Goal: Task Accomplishment & Management: Use online tool/utility

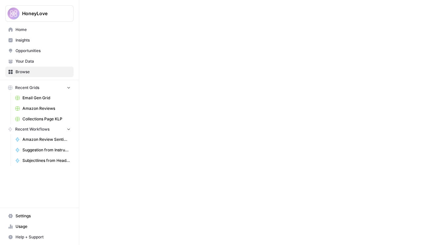
click at [39, 31] on span "Home" at bounding box center [43, 30] width 55 height 6
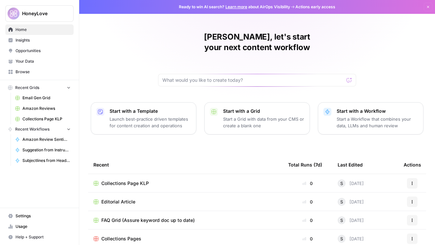
click at [122, 199] on span "Editorial Article" at bounding box center [118, 202] width 34 height 7
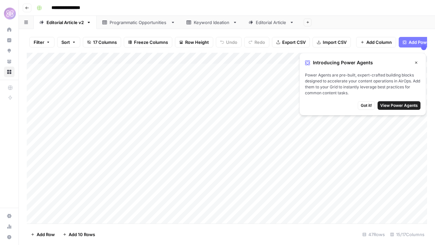
click at [414, 62] on button "Close" at bounding box center [416, 62] width 9 height 9
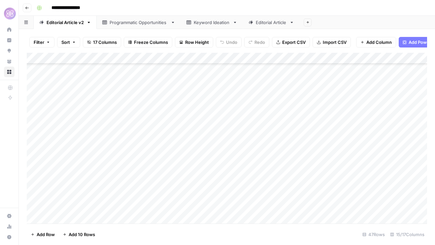
scroll to position [1217, 0]
click at [79, 217] on div "Add Column" at bounding box center [227, 138] width 401 height 171
click at [67, 198] on div "Add Column" at bounding box center [227, 138] width 401 height 171
click at [76, 197] on div "Add Column" at bounding box center [227, 138] width 401 height 171
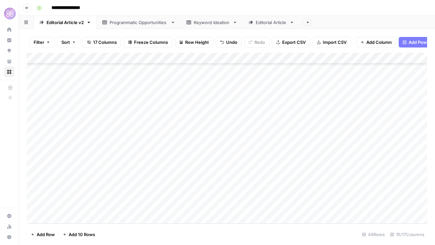
click at [76, 197] on div "Add Column" at bounding box center [227, 138] width 401 height 171
click at [151, 203] on div "Add Column" at bounding box center [227, 138] width 401 height 171
click at [87, 195] on div "Add Column" at bounding box center [227, 138] width 401 height 171
type textarea "********"
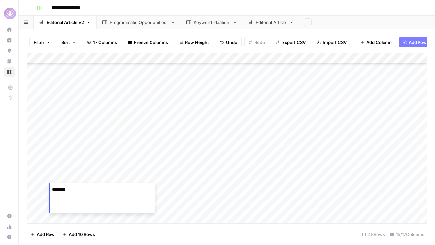
click at [181, 194] on div "Add Column" at bounding box center [227, 138] width 401 height 171
click at [296, 190] on div "Add Column" at bounding box center [227, 138] width 401 height 171
click at [200, 204] on div "Add Column" at bounding box center [227, 138] width 401 height 171
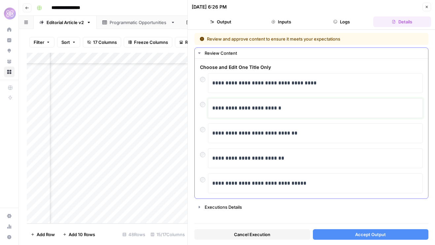
click at [250, 108] on p "**********" at bounding box center [315, 108] width 206 height 9
click at [362, 235] on span "Accept Output" at bounding box center [370, 234] width 31 height 7
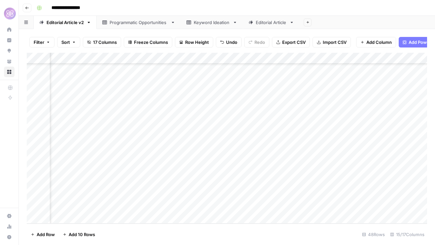
click at [374, 190] on div "Add Column" at bounding box center [227, 138] width 401 height 171
click at [213, 196] on div "Add Column" at bounding box center [227, 138] width 401 height 171
click at [238, 189] on div "Add Column" at bounding box center [227, 138] width 401 height 171
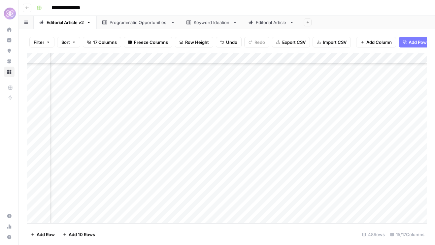
click at [338, 195] on div "Add Column" at bounding box center [227, 138] width 401 height 171
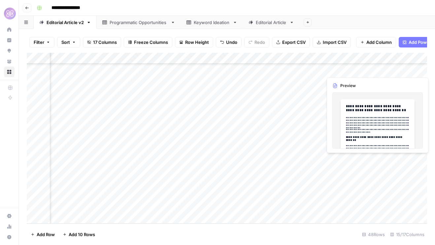
click at [371, 171] on div "Add Column" at bounding box center [227, 138] width 401 height 171
click at [364, 186] on div "Add Column" at bounding box center [227, 138] width 401 height 171
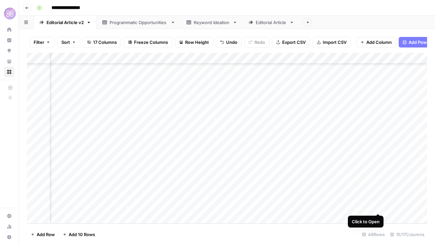
click at [378, 190] on div "Add Column" at bounding box center [227, 138] width 401 height 171
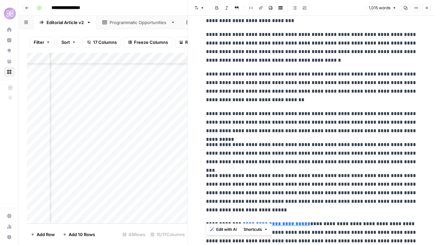
scroll to position [817, 0]
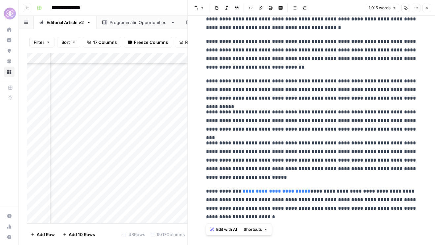
drag, startPoint x: 208, startPoint y: 33, endPoint x: 266, endPoint y: 262, distance: 236.3
click at [266, 245] on html "**********" at bounding box center [217, 122] width 435 height 245
copy div "**********"
click at [133, 171] on div "Add Column" at bounding box center [107, 138] width 161 height 171
click at [428, 6] on icon "button" at bounding box center [427, 8] width 4 height 4
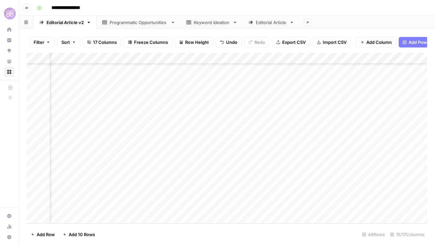
scroll to position [1246, 0]
click at [76, 217] on div "Add Column" at bounding box center [227, 138] width 401 height 171
click at [80, 193] on div "Add Column" at bounding box center [227, 138] width 401 height 171
type textarea "*******"
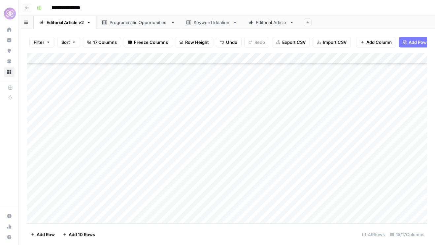
click at [72, 219] on div "Add Column" at bounding box center [227, 138] width 401 height 171
click at [73, 200] on div "Add Column" at bounding box center [227, 138] width 401 height 171
click at [75, 188] on textarea at bounding box center [103, 189] width 106 height 9
type textarea "********"
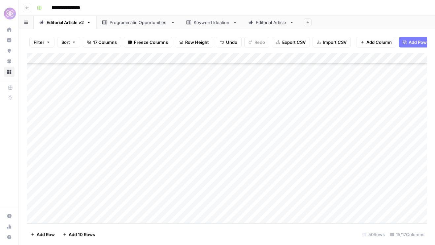
click at [89, 162] on div "Add Column" at bounding box center [227, 138] width 401 height 171
click at [260, 160] on div "Add Column" at bounding box center [227, 138] width 401 height 171
click at [297, 159] on div "Add Column" at bounding box center [227, 138] width 401 height 171
click at [294, 189] on div "Add Column" at bounding box center [227, 138] width 401 height 171
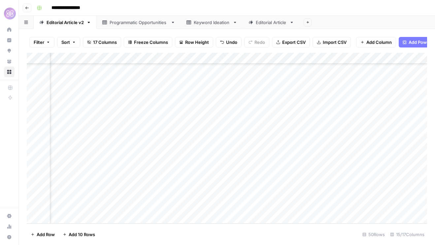
click at [143, 169] on div "Add Column" at bounding box center [227, 138] width 401 height 171
click at [170, 160] on div "Add Column" at bounding box center [227, 138] width 401 height 171
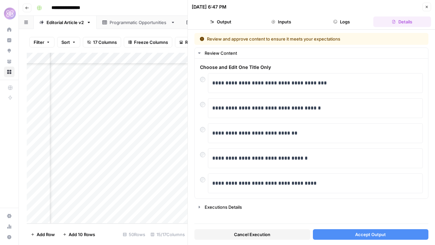
click at [346, 235] on button "Accept Output" at bounding box center [371, 235] width 116 height 11
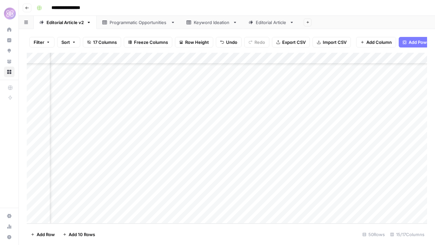
click at [118, 191] on div "Add Column" at bounding box center [227, 138] width 401 height 171
click at [169, 189] on div "Add Column" at bounding box center [227, 138] width 401 height 171
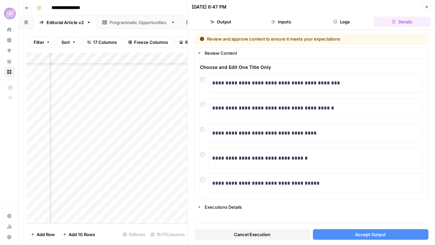
click at [335, 236] on button "Accept Output" at bounding box center [371, 235] width 116 height 11
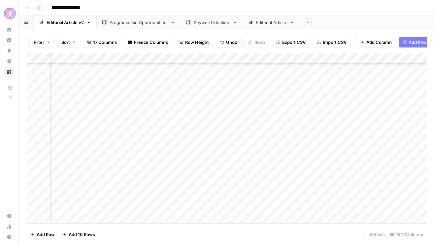
click at [319, 161] on div "Add Column" at bounding box center [227, 138] width 401 height 171
click at [308, 191] on div "Add Column" at bounding box center [227, 138] width 401 height 171
click at [388, 189] on div "Add Column" at bounding box center [227, 138] width 401 height 171
click at [402, 190] on div "Add Column" at bounding box center [227, 138] width 401 height 171
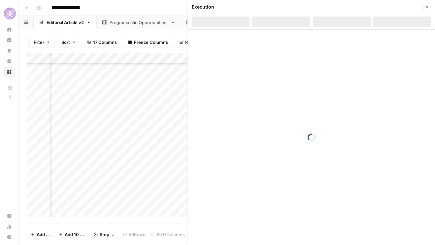
click at [426, 8] on icon "button" at bounding box center [427, 7] width 4 height 4
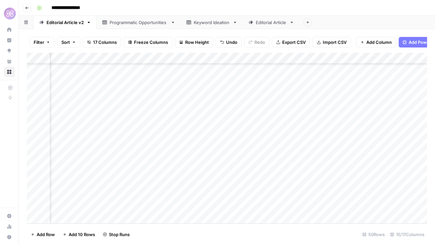
scroll to position [1304, 480]
click at [247, 159] on div "Add Column" at bounding box center [227, 138] width 401 height 171
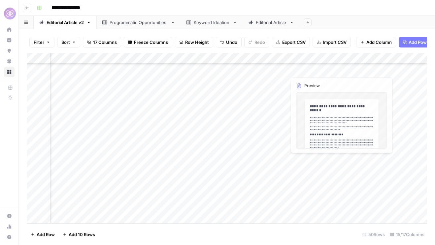
scroll to position [1304, 517]
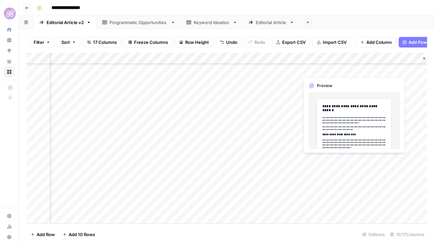
click at [341, 169] on div "Add Column" at bounding box center [227, 138] width 401 height 171
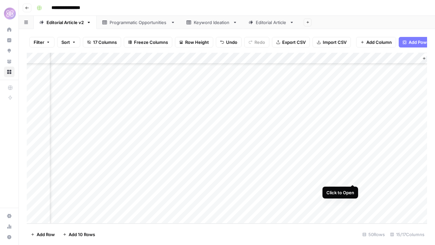
click at [353, 160] on div "Add Column" at bounding box center [227, 138] width 401 height 171
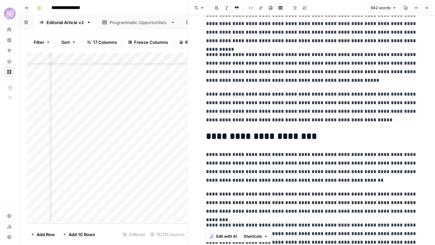
scroll to position [648, 0]
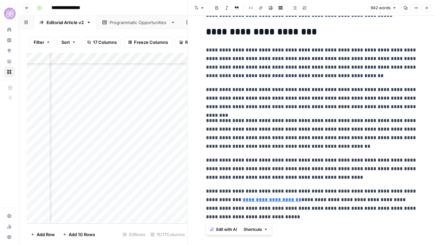
drag, startPoint x: 206, startPoint y: 35, endPoint x: 301, endPoint y: 273, distance: 256.7
click at [301, 245] on html "**********" at bounding box center [217, 122] width 435 height 245
copy div "**********"
click at [427, 8] on icon "button" at bounding box center [427, 8] width 2 height 2
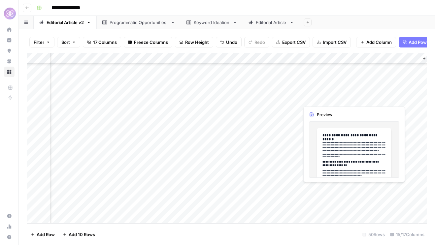
click at [339, 198] on div "Add Column" at bounding box center [227, 138] width 401 height 171
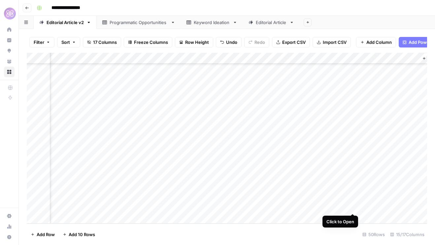
click at [354, 188] on div "Add Column" at bounding box center [227, 138] width 401 height 171
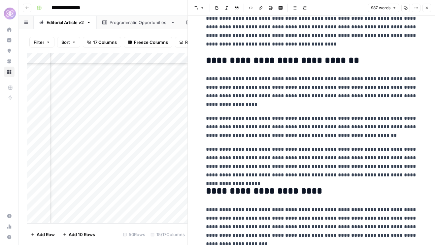
scroll to position [211, 0]
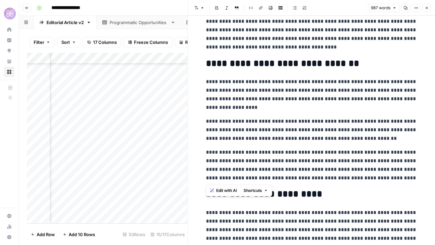
drag, startPoint x: 207, startPoint y: 64, endPoint x: 392, endPoint y: 180, distance: 218.1
click at [397, 179] on p "**********" at bounding box center [311, 165] width 211 height 34
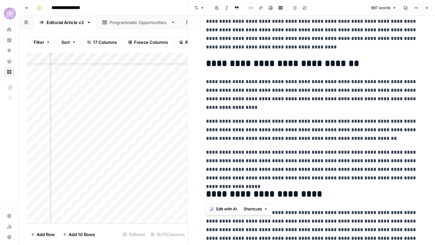
drag, startPoint x: 397, startPoint y: 179, endPoint x: 204, endPoint y: 61, distance: 226.4
copy div "**********"
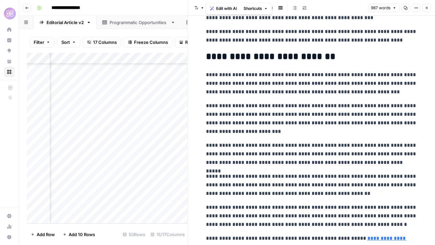
scroll to position [695, 0]
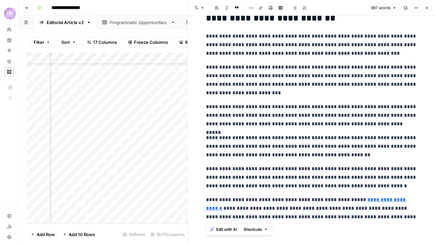
drag, startPoint x: 378, startPoint y: 218, endPoint x: 205, endPoint y: 200, distance: 173.6
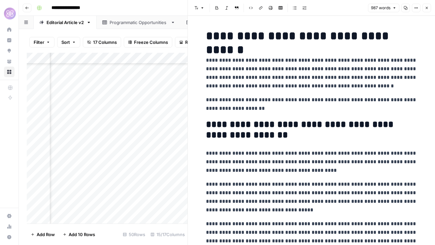
scroll to position [695, 0]
